Goal: Transaction & Acquisition: Obtain resource

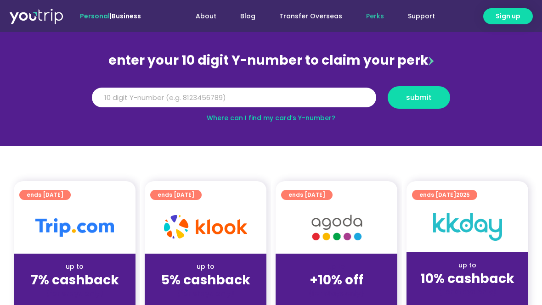
scroll to position [175, 0]
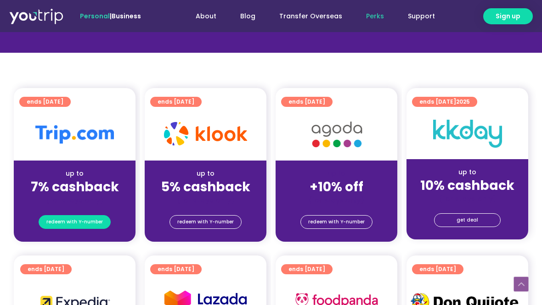
click at [80, 225] on span "redeem with Y-number" at bounding box center [74, 222] width 56 height 13
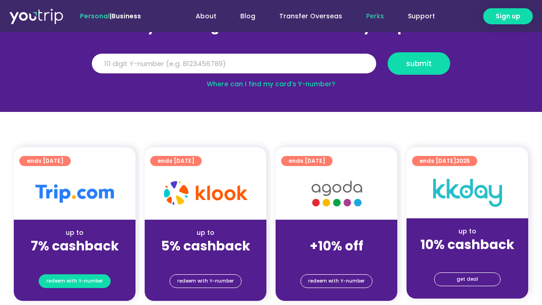
scroll to position [101, 0]
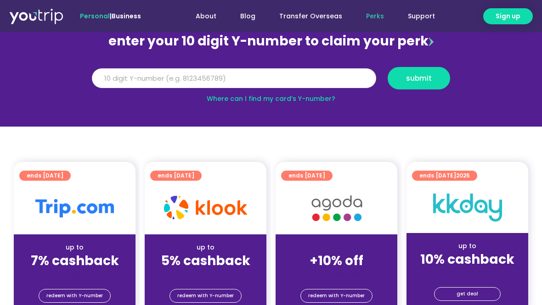
click at [190, 85] on input "Y Number" at bounding box center [234, 78] width 284 height 20
click at [161, 82] on input "Y Number" at bounding box center [234, 78] width 284 height 20
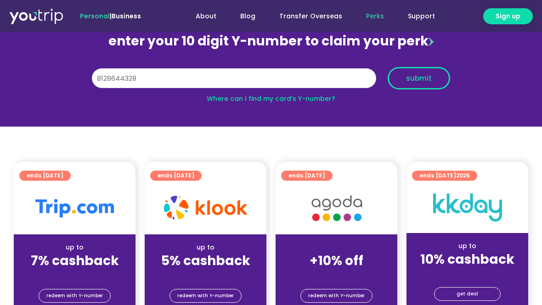
type input "8128644328"
click at [423, 70] on button "submit" at bounding box center [419, 78] width 62 height 23
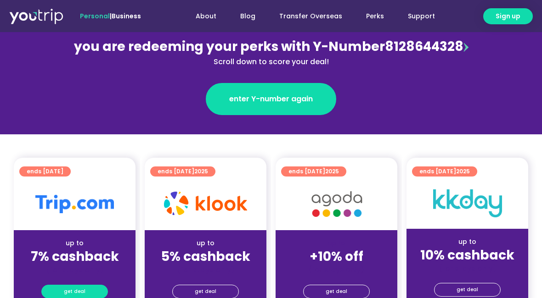
scroll to position [116, 0]
click at [73, 288] on span "get deal" at bounding box center [75, 292] width 22 height 13
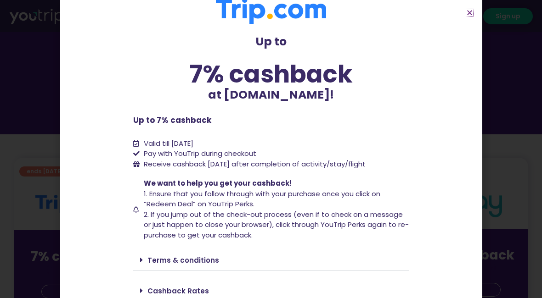
scroll to position [49, 0]
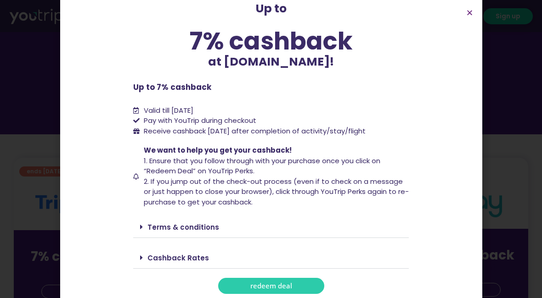
click at [237, 253] on div "Cashback Rates" at bounding box center [271, 259] width 276 height 22
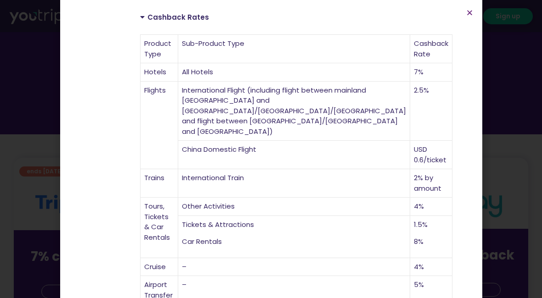
scroll to position [132, 0]
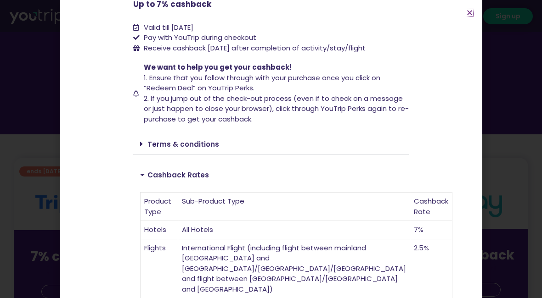
click at [469, 14] on icon "Close" at bounding box center [469, 12] width 7 height 7
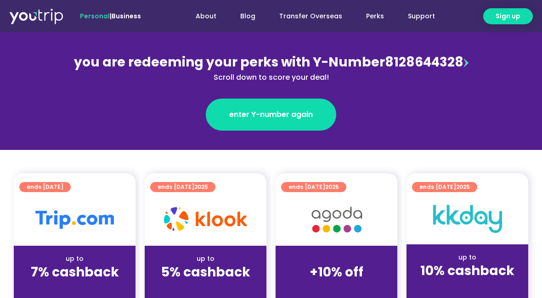
scroll to position [134, 0]
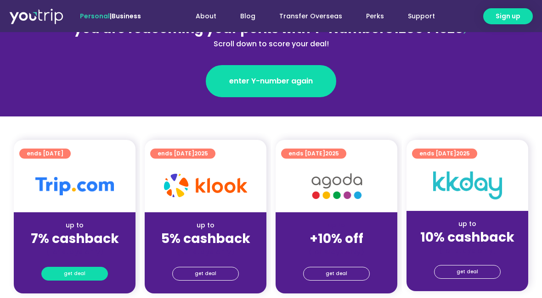
click at [81, 275] on span "get deal" at bounding box center [75, 274] width 22 height 13
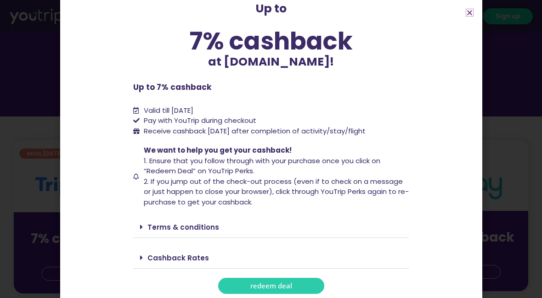
scroll to position [328, 0]
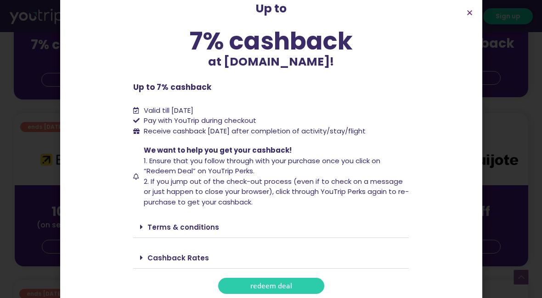
click at [269, 283] on span "redeem deal" at bounding box center [271, 286] width 42 height 7
